Goal: Find specific page/section: Locate a particular part of the current website

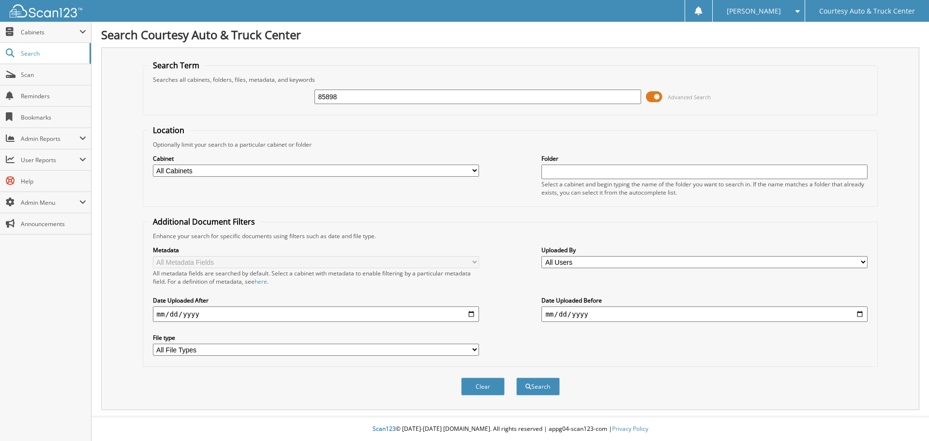
type input "85898"
click at [516, 378] on button "Search" at bounding box center [538, 387] width 44 height 18
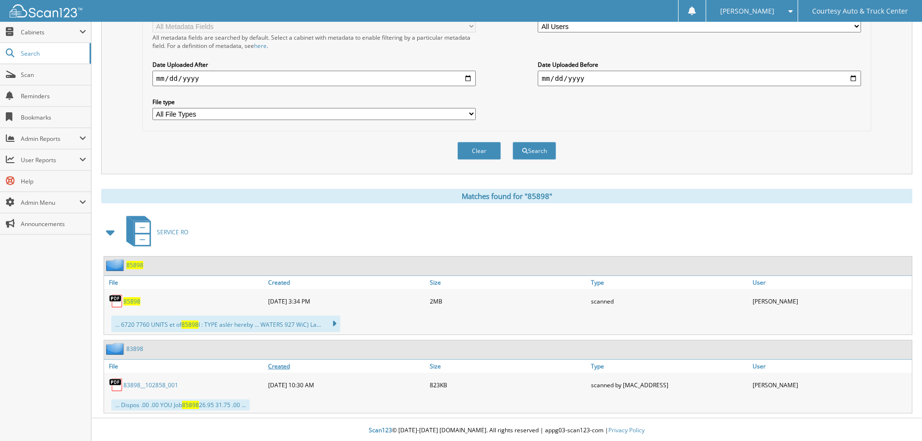
scroll to position [238, 0]
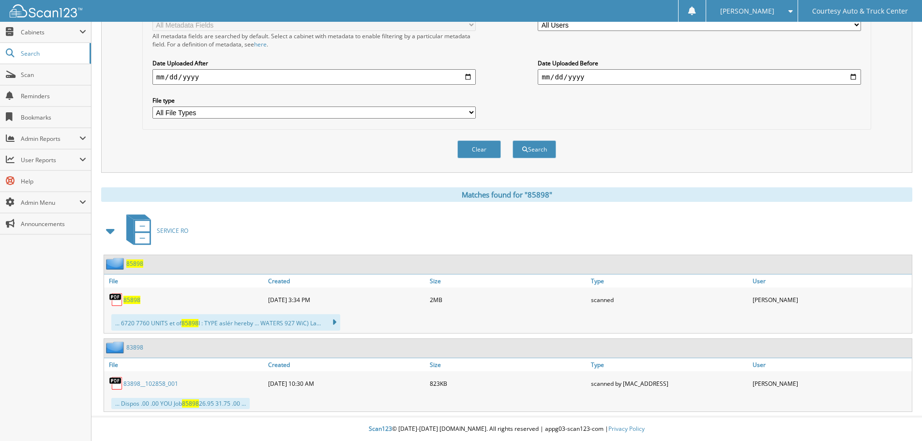
click at [118, 297] on img at bounding box center [116, 299] width 15 height 15
click at [132, 298] on span "85898" at bounding box center [131, 300] width 17 height 8
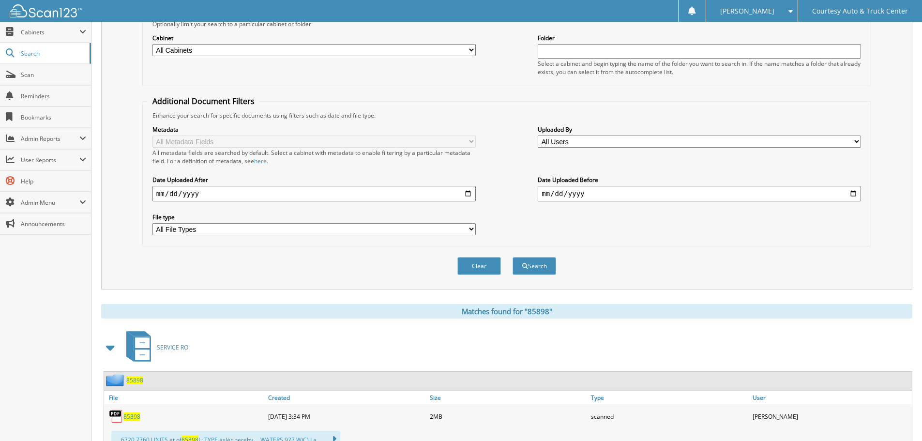
scroll to position [0, 0]
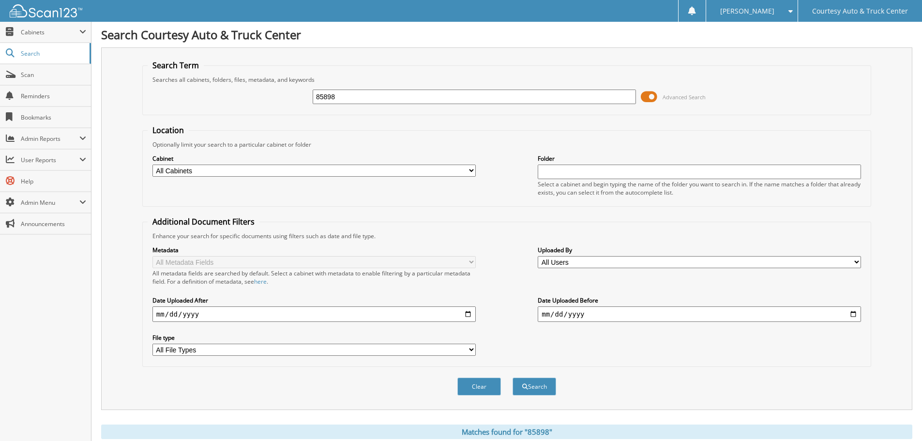
drag, startPoint x: 342, startPoint y: 100, endPoint x: 222, endPoint y: 91, distance: 119.9
click at [222, 91] on div "85898 Advanced Search" at bounding box center [507, 97] width 718 height 26
type input "85640"
click at [513, 378] on button "Search" at bounding box center [535, 387] width 44 height 18
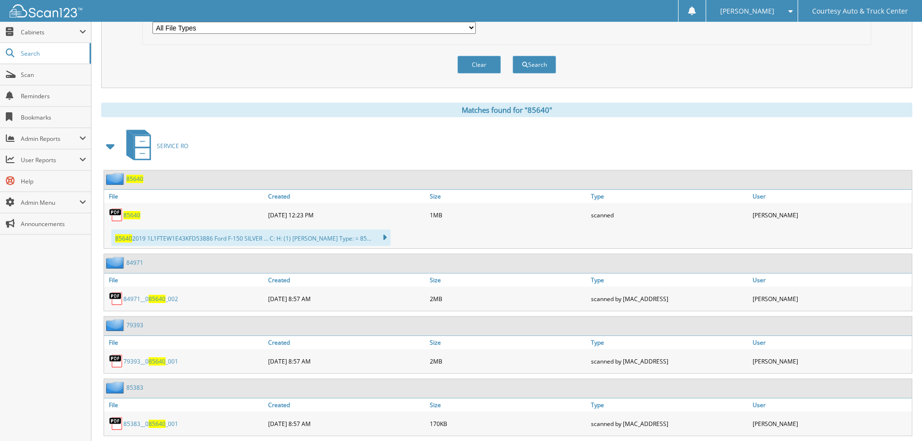
scroll to position [339, 0]
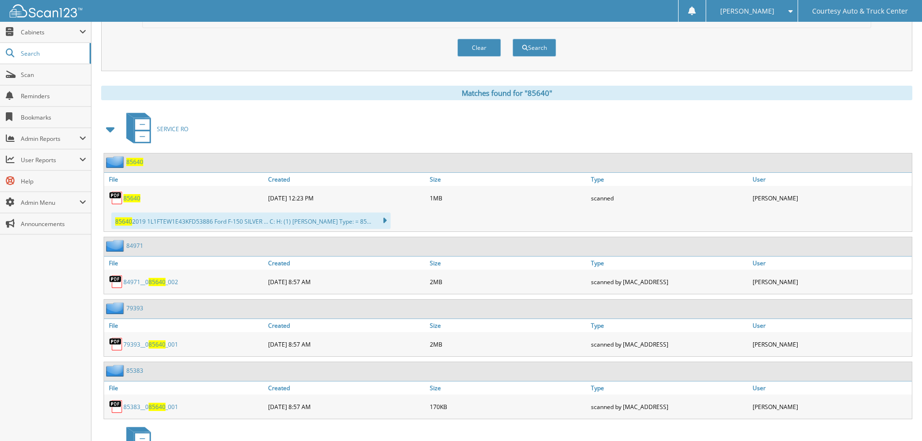
click at [117, 195] on img at bounding box center [116, 198] width 15 height 15
click at [131, 196] on span "85640" at bounding box center [131, 198] width 17 height 8
